Goal: Download file/media

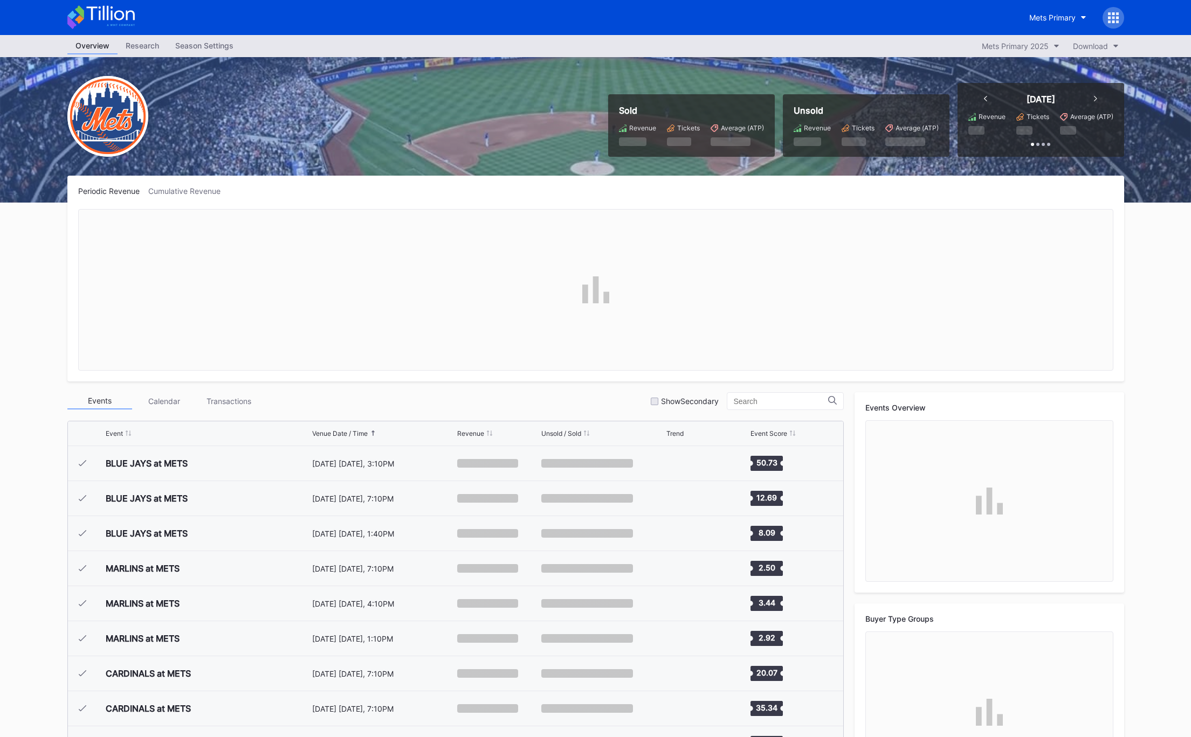
scroll to position [2801, 0]
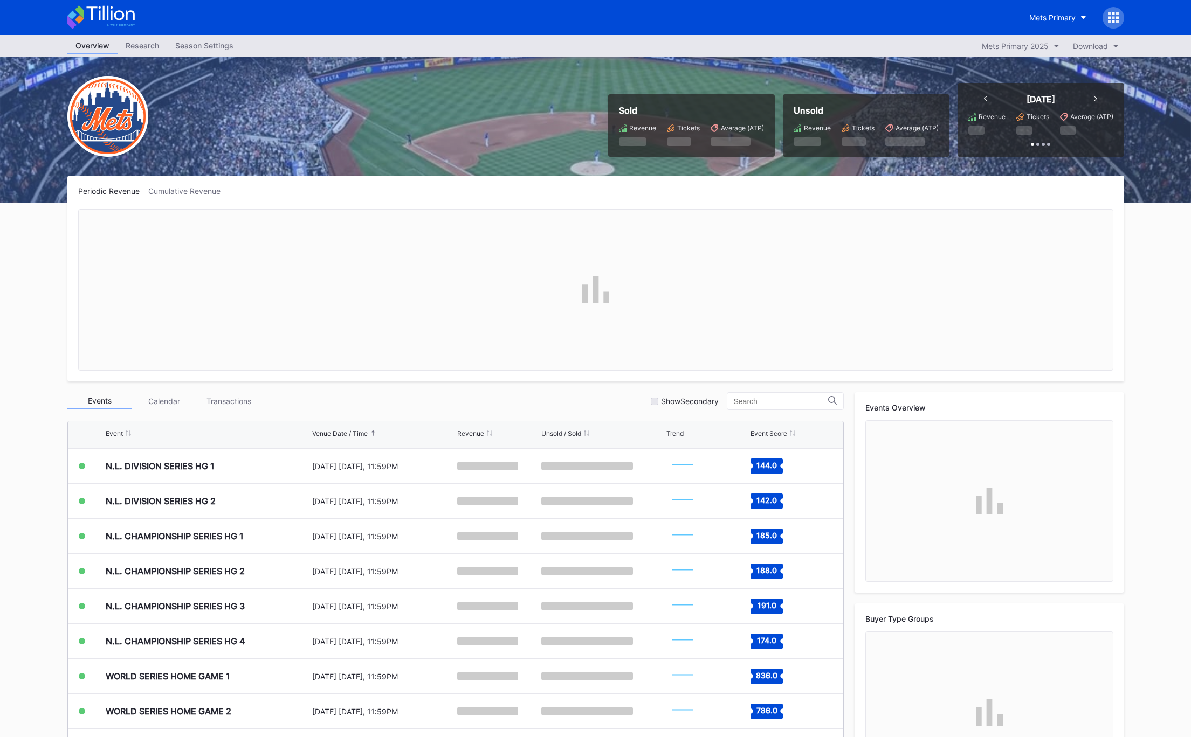
click at [1136, 17] on div "Mets Primary" at bounding box center [595, 17] width 1191 height 35
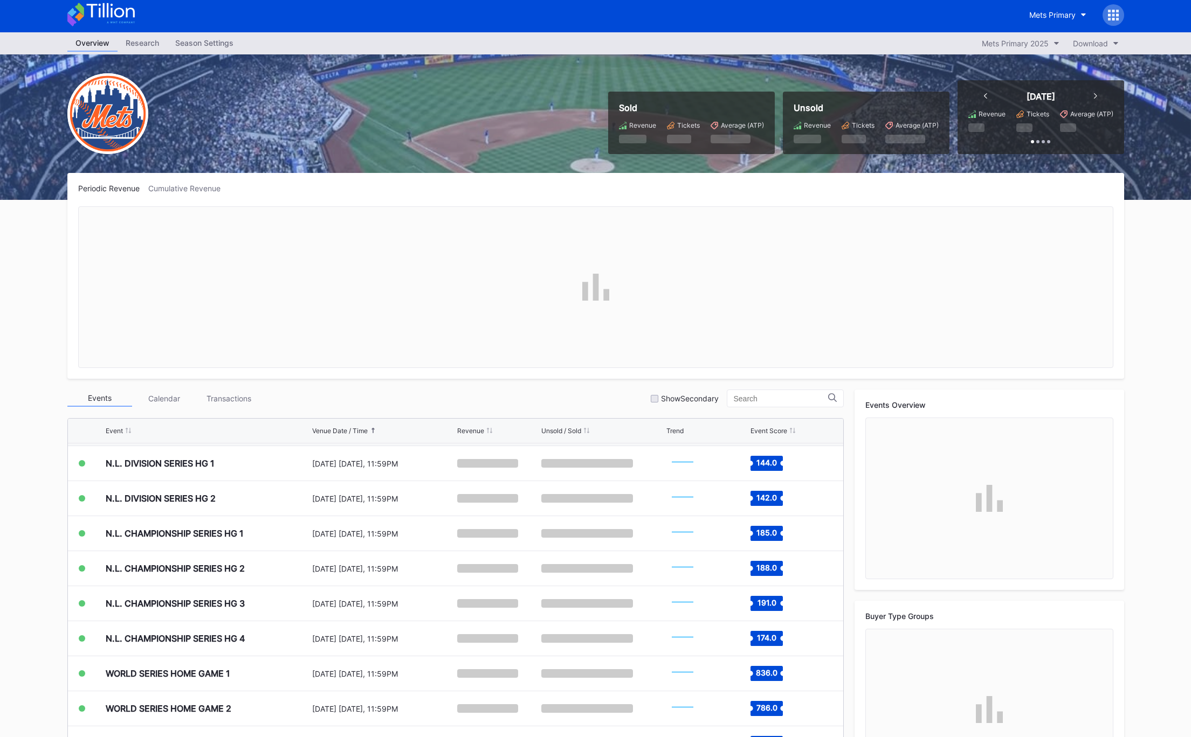
scroll to position [0, 0]
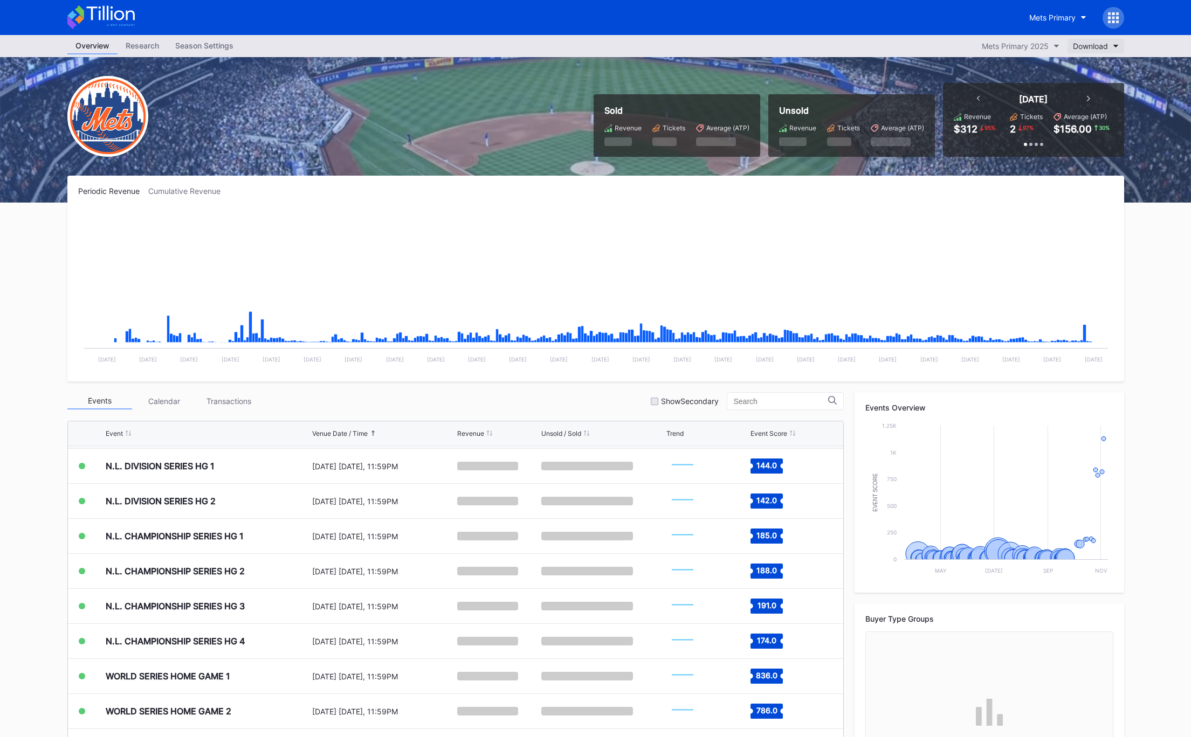
click at [1092, 44] on div "Download" at bounding box center [1090, 46] width 35 height 9
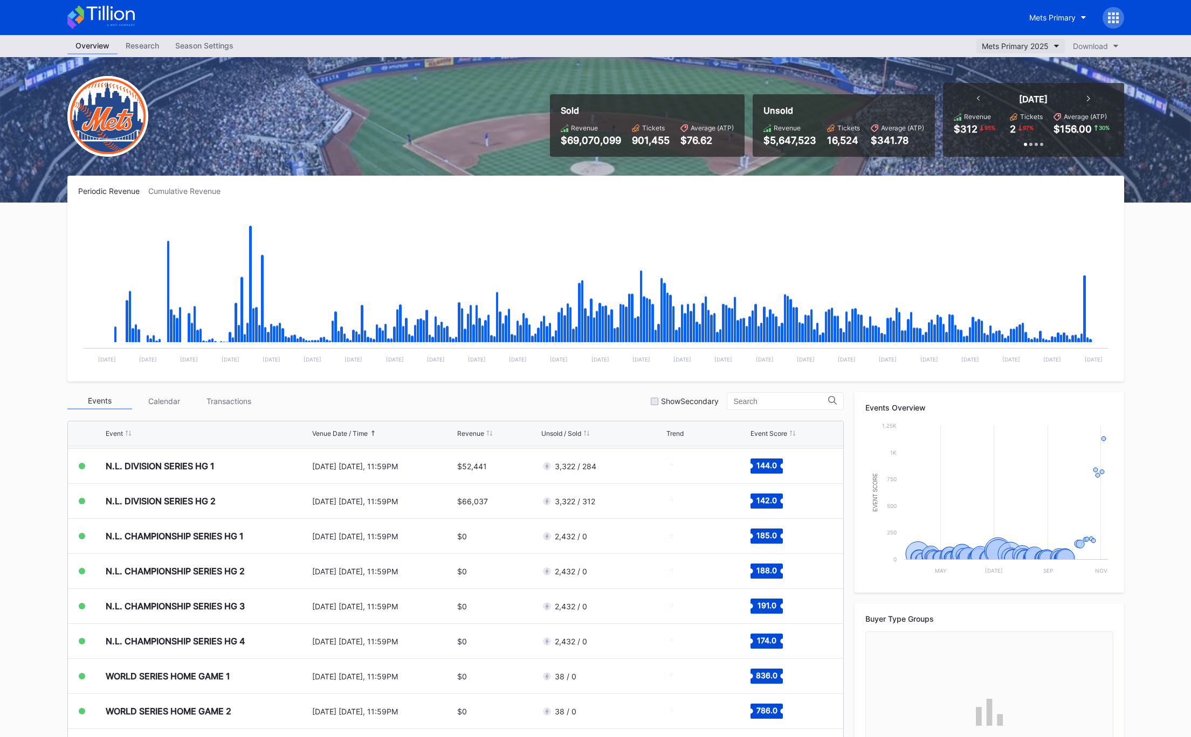
click at [1022, 47] on div "Mets Primary 2025" at bounding box center [1015, 46] width 67 height 9
